Goal: Check status: Check status

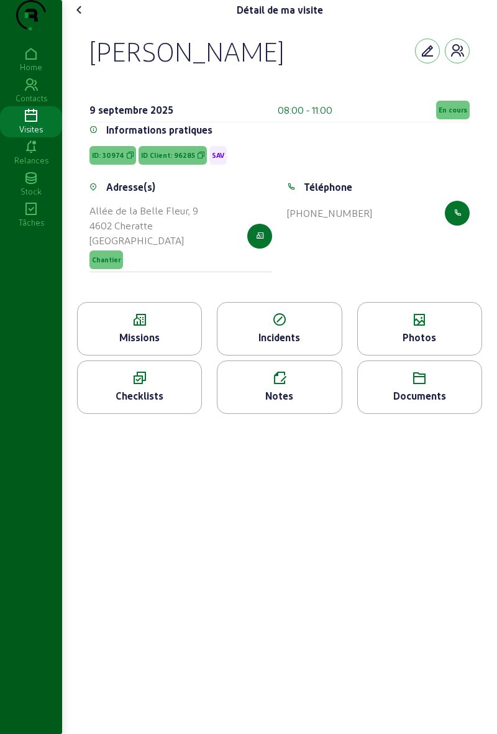
click at [446, 119] on span "En cours" at bounding box center [453, 110] width 34 height 19
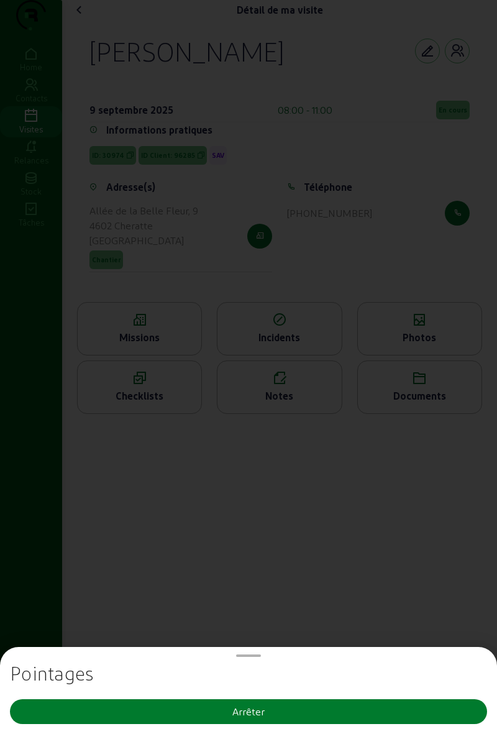
click at [363, 702] on button "Arrêter" at bounding box center [248, 711] width 477 height 25
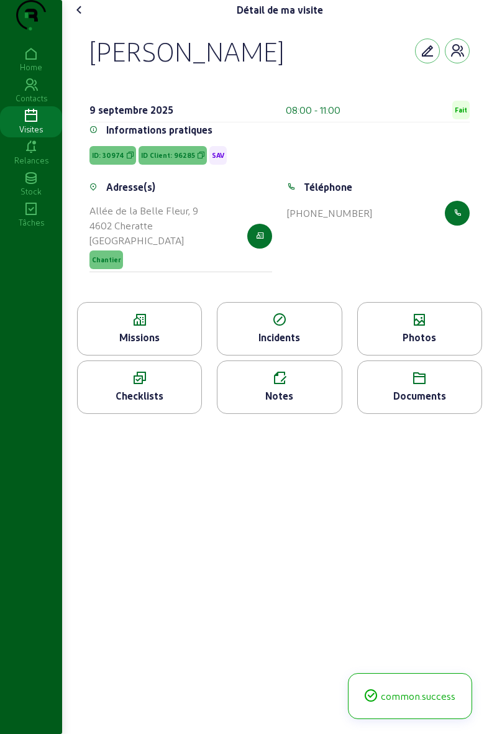
click at [85, 17] on icon at bounding box center [79, 9] width 15 height 15
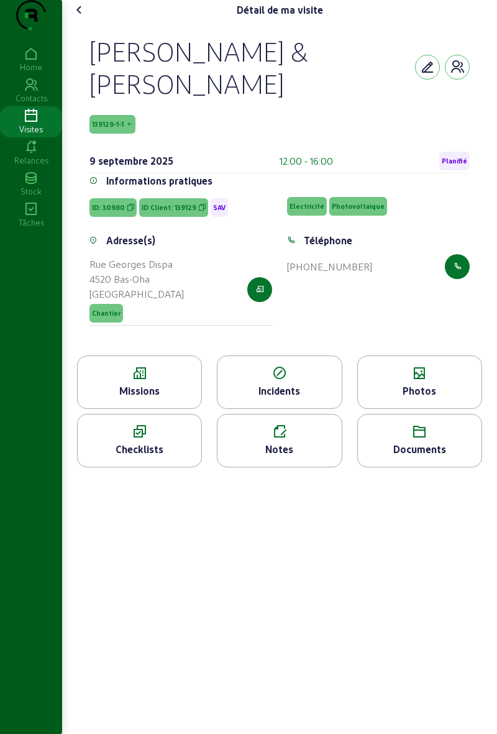
click at [399, 398] on div "Photos" at bounding box center [420, 390] width 124 height 15
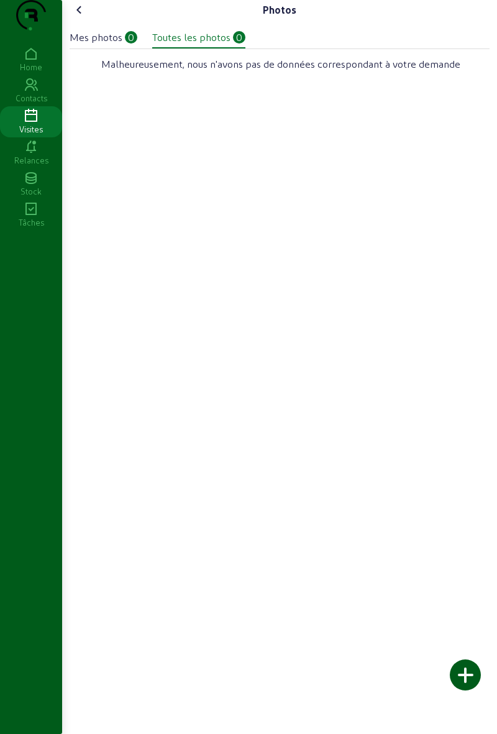
click at [89, 20] on cam-font-icon at bounding box center [80, 10] width 20 height 20
